Goal: Find specific page/section

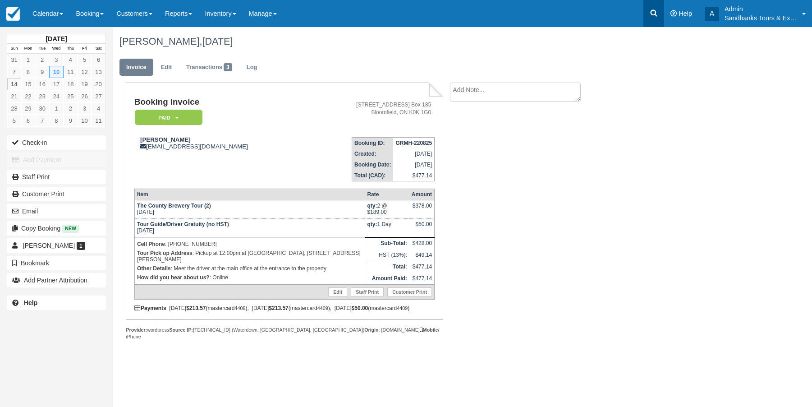
click at [650, 8] on link at bounding box center [653, 13] width 21 height 27
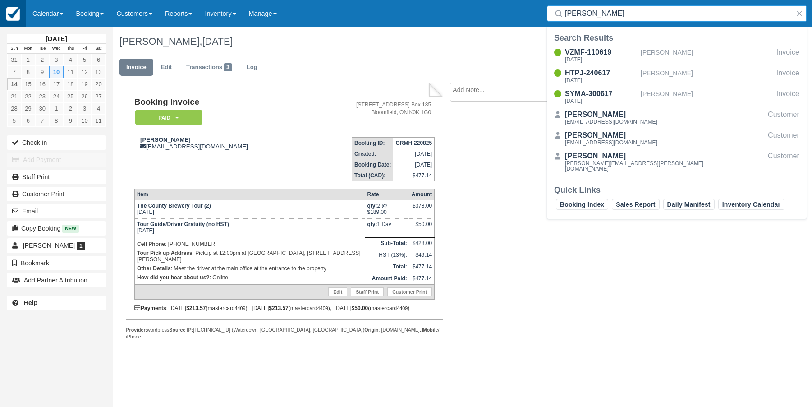
type input "Mathew"
click at [18, 15] on img at bounding box center [13, 14] width 14 height 14
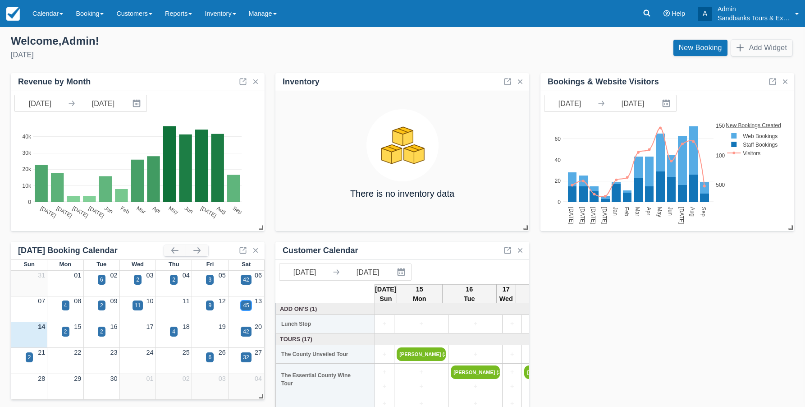
click at [247, 304] on div "45" at bounding box center [246, 305] width 6 height 8
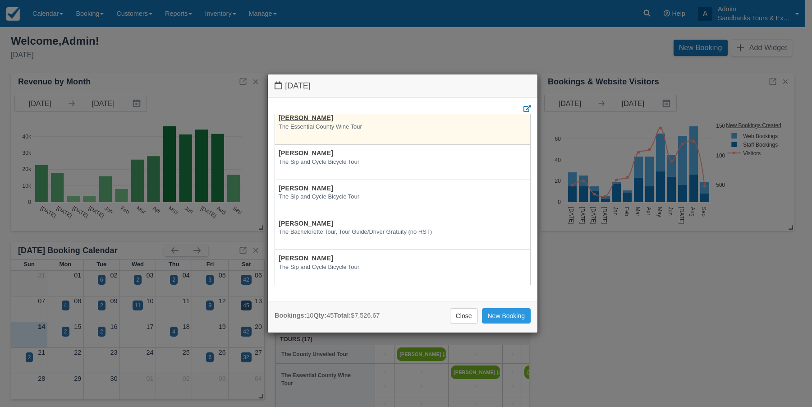
scroll to position [228, 0]
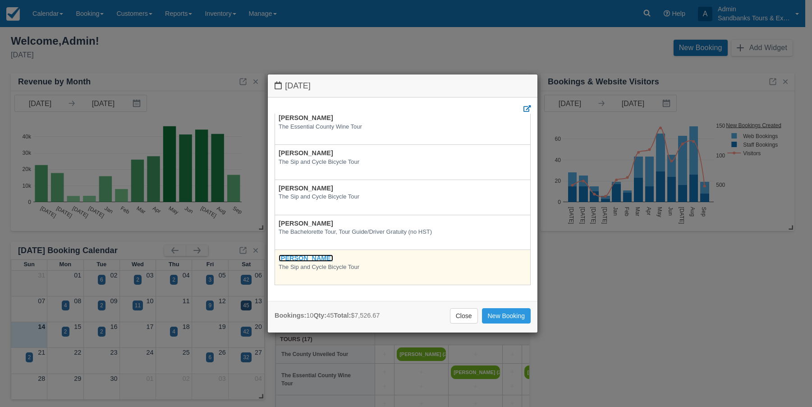
click at [289, 254] on link "[PERSON_NAME]" at bounding box center [306, 257] width 55 height 7
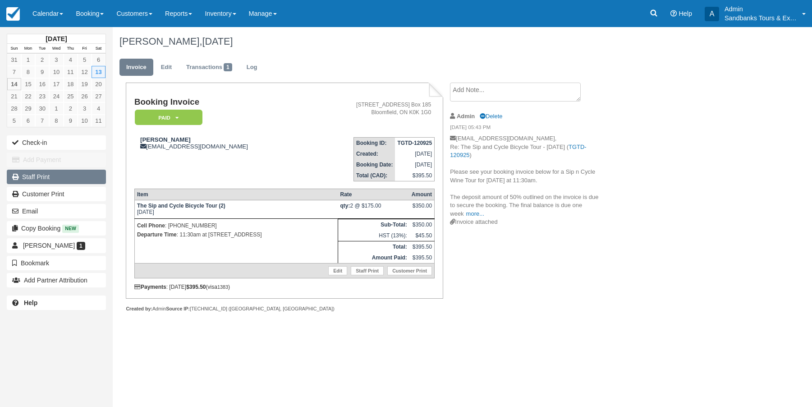
click at [49, 179] on link "Staff Print" at bounding box center [56, 177] width 99 height 14
